Goal: Task Accomplishment & Management: Manage account settings

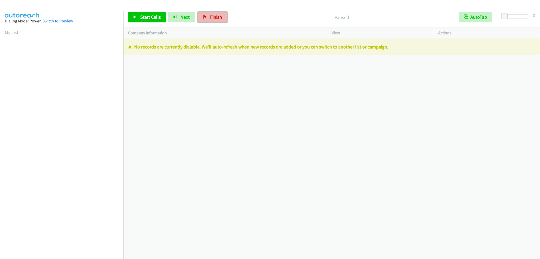
click at [211, 19] on span "Finish" at bounding box center [216, 17] width 12 height 6
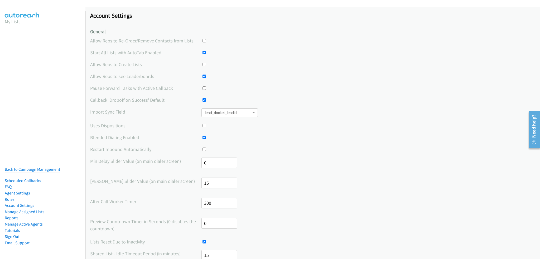
click at [35, 167] on link "Back to Campaign Management" at bounding box center [32, 169] width 55 height 5
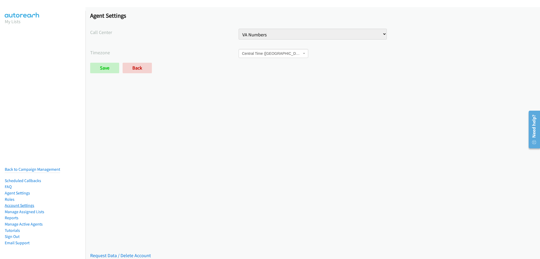
click at [20, 203] on link "Account Settings" at bounding box center [20, 205] width 30 height 5
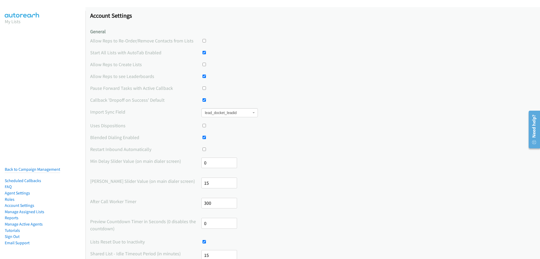
drag, startPoint x: 214, startPoint y: 166, endPoint x: 197, endPoint y: 166, distance: 16.9
click at [197, 166] on div "Min Delay Slider Value (on main dialer screen) 0" at bounding box center [312, 166] width 445 height 16
type input "5"
click at [159, 160] on label "Min Delay Slider Value (on main dialer screen)" at bounding box center [145, 161] width 111 height 7
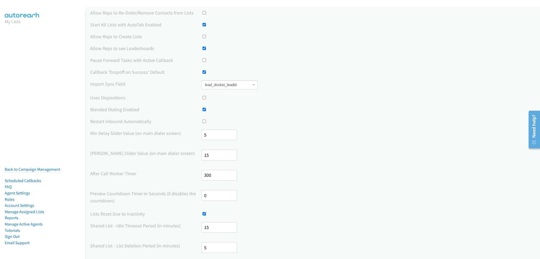
scroll to position [26, 0]
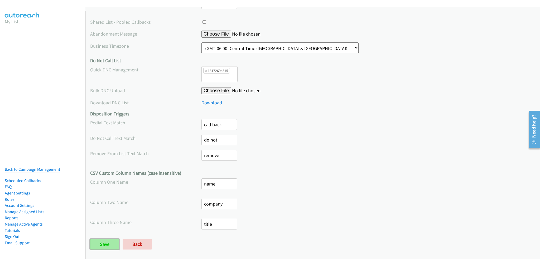
click at [110, 241] on input "Save" at bounding box center [104, 244] width 29 height 11
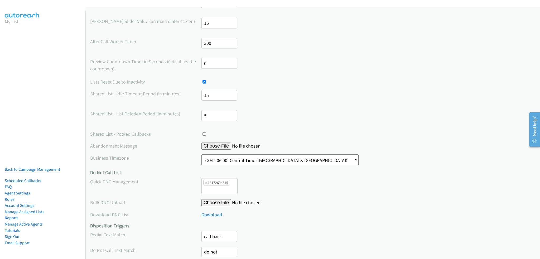
scroll to position [275, 0]
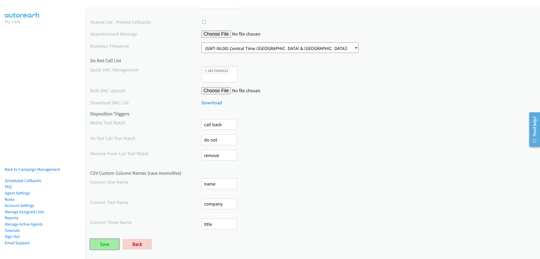
click at [116, 239] on input "Save" at bounding box center [104, 244] width 29 height 11
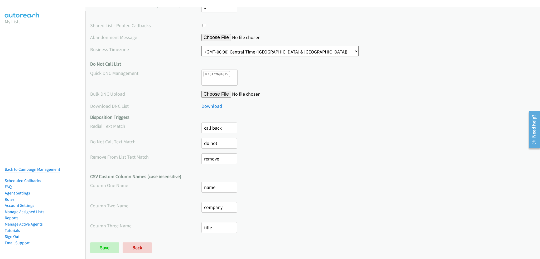
scroll to position [275, 0]
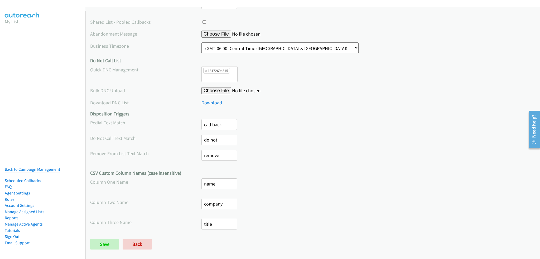
drag, startPoint x: 58, startPoint y: 165, endPoint x: 62, endPoint y: 171, distance: 7.1
click at [58, 167] on link "Back to Campaign Management" at bounding box center [32, 169] width 55 height 5
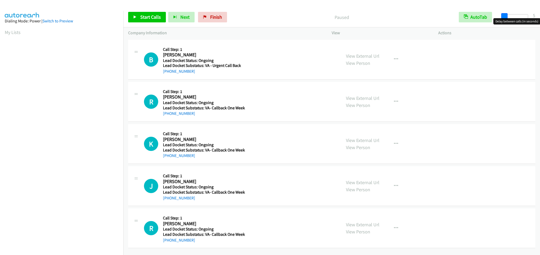
drag, startPoint x: 504, startPoint y: 15, endPoint x: 496, endPoint y: 21, distance: 10.2
click at [497, 20] on body "Start Calls Pause Next Finish Paused AutoTab AutoTab 5 Company Information Info…" at bounding box center [270, 12] width 540 height 25
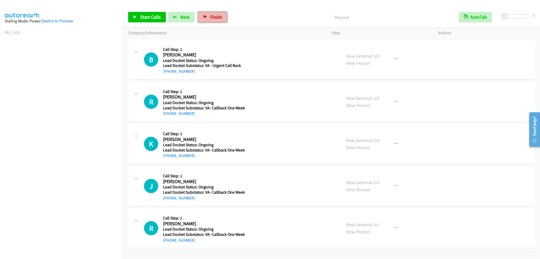
click at [214, 17] on span "Finish" at bounding box center [216, 17] width 12 height 6
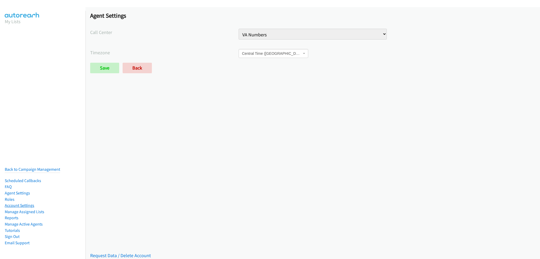
click at [22, 203] on link "Account Settings" at bounding box center [20, 205] width 30 height 5
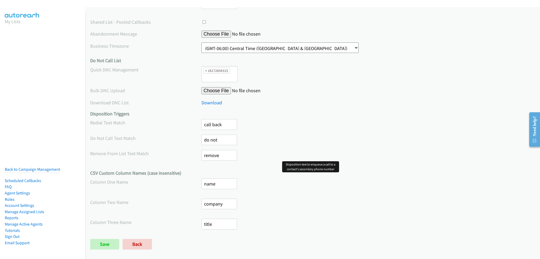
scroll to position [275, 0]
click at [34, 167] on link "Back to Campaign Management" at bounding box center [32, 169] width 55 height 5
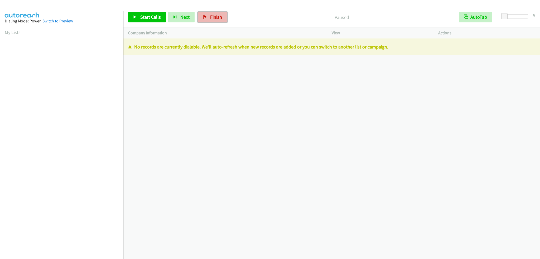
click at [217, 16] on span "Finish" at bounding box center [216, 17] width 12 height 6
drag, startPoint x: 299, startPoint y: 16, endPoint x: 273, endPoint y: 17, distance: 26.2
click at [299, 16] on p "Paused" at bounding box center [341, 17] width 215 height 7
